Goal: Task Accomplishment & Management: Manage account settings

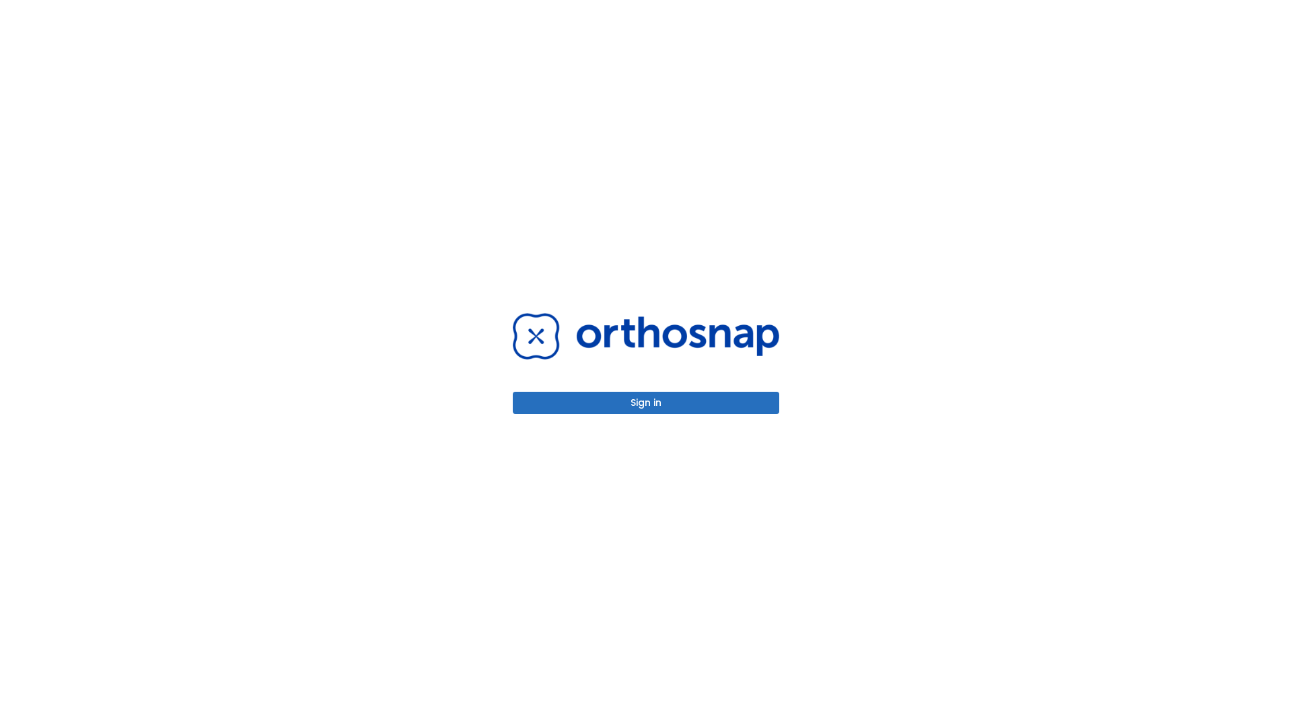
click at [646, 402] on button "Sign in" at bounding box center [646, 403] width 266 height 22
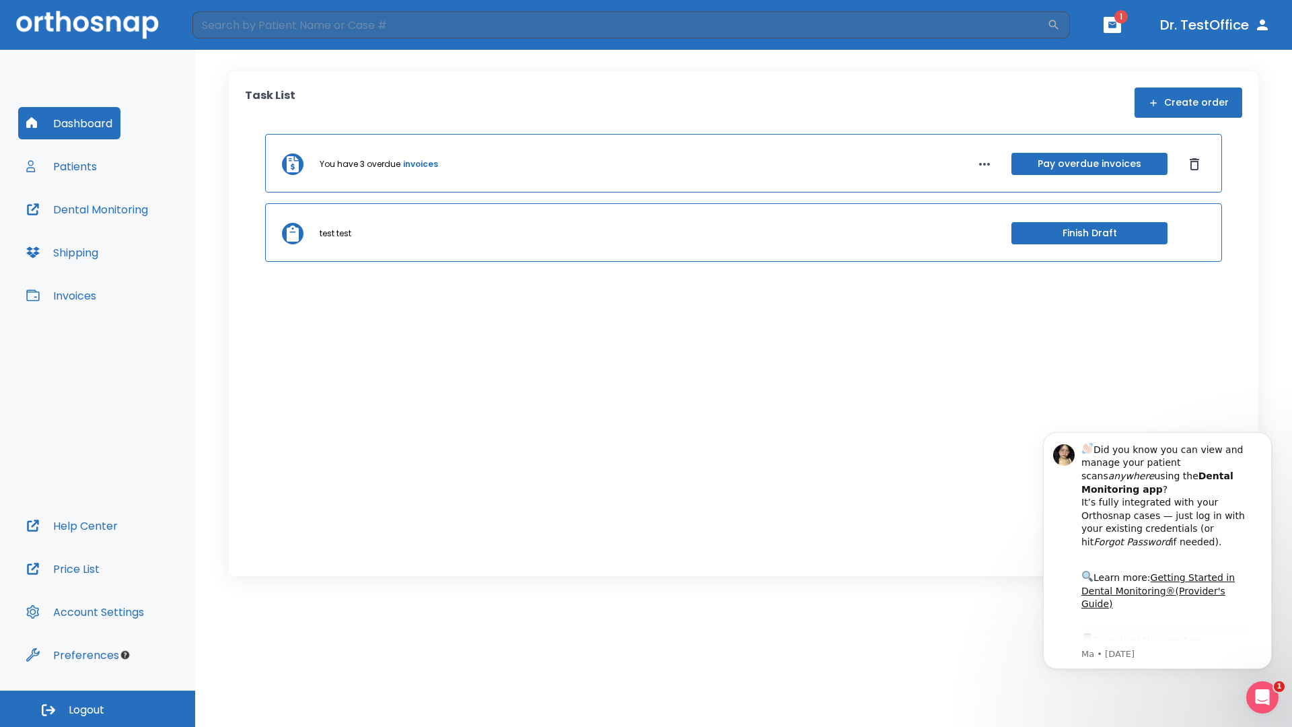
click at [98, 709] on span "Logout" at bounding box center [87, 709] width 36 height 15
